Goal: Transaction & Acquisition: Subscribe to service/newsletter

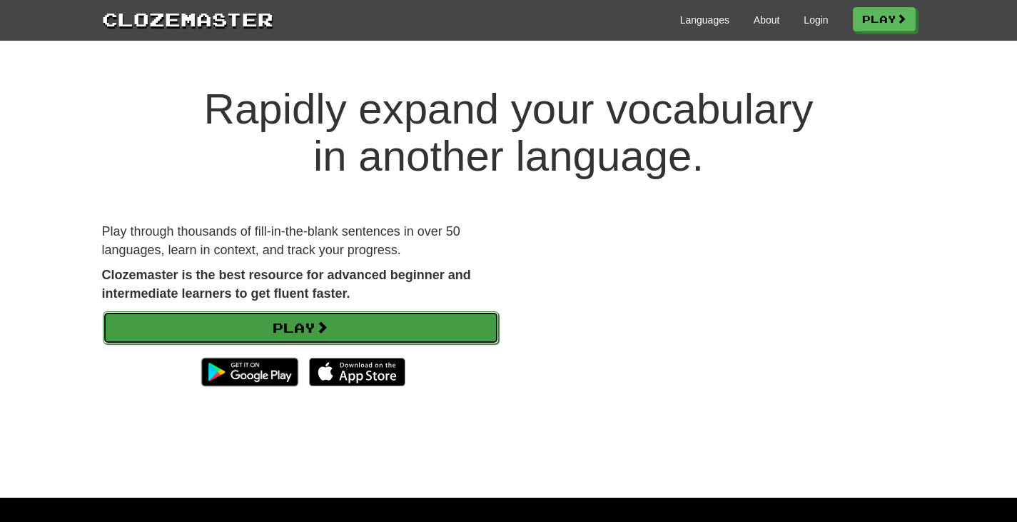
click at [253, 326] on link "Play" at bounding box center [301, 327] width 396 height 33
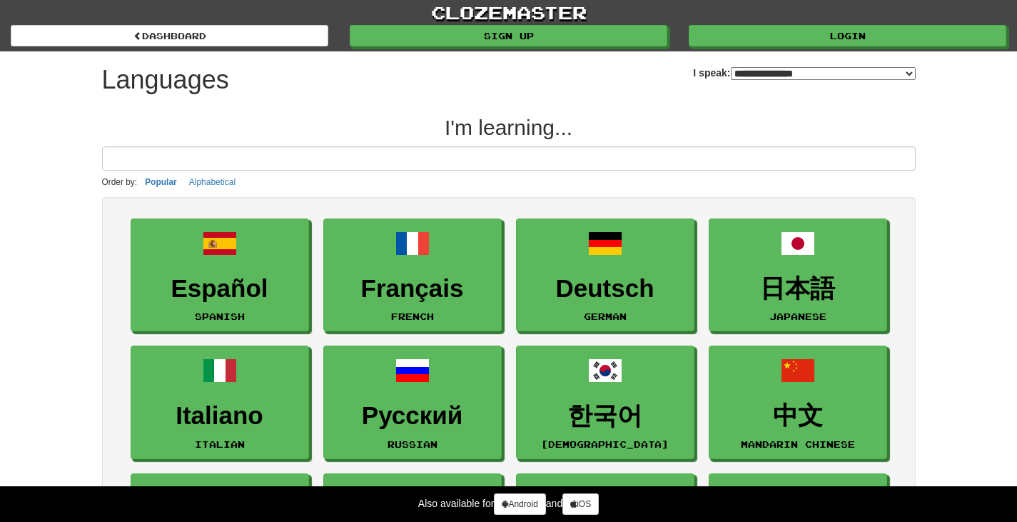
select select "*******"
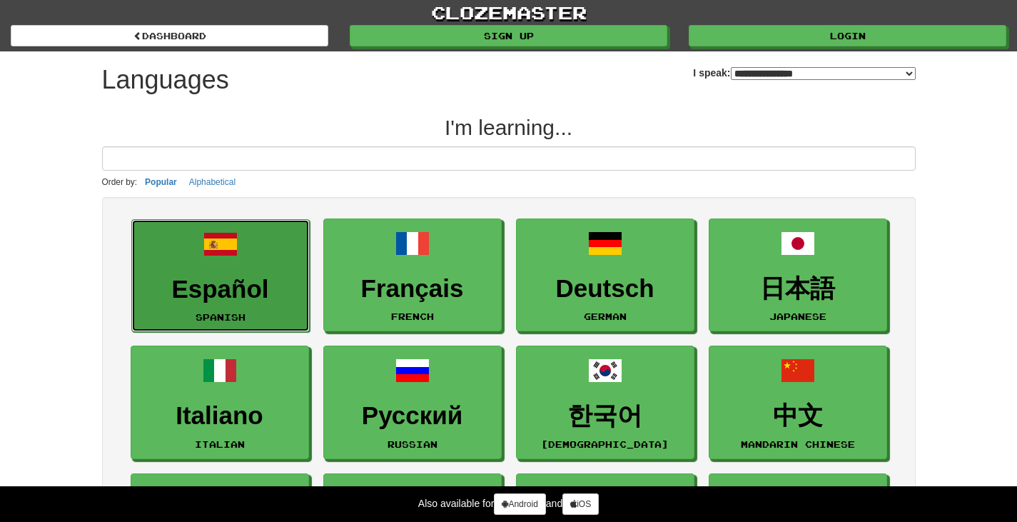
click at [243, 265] on link "Español Spanish" at bounding box center [220, 276] width 179 height 114
